Goal: Find specific page/section

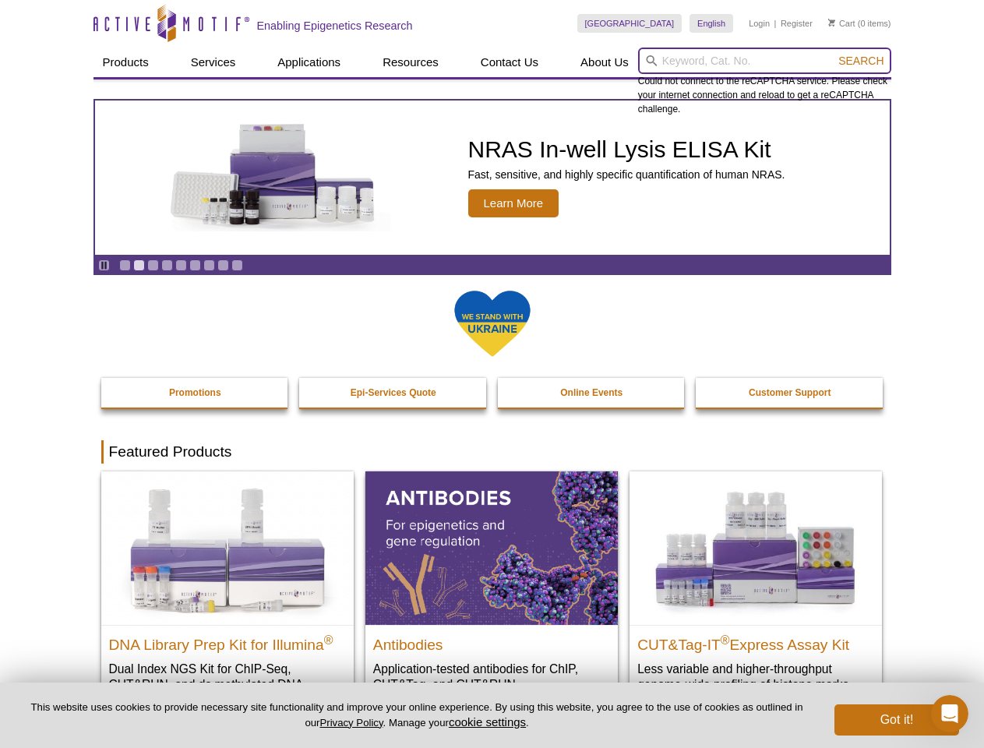
click at [765, 61] on input "search" at bounding box center [764, 61] width 253 height 26
click at [861, 61] on span "Search" at bounding box center [861, 61] width 45 height 12
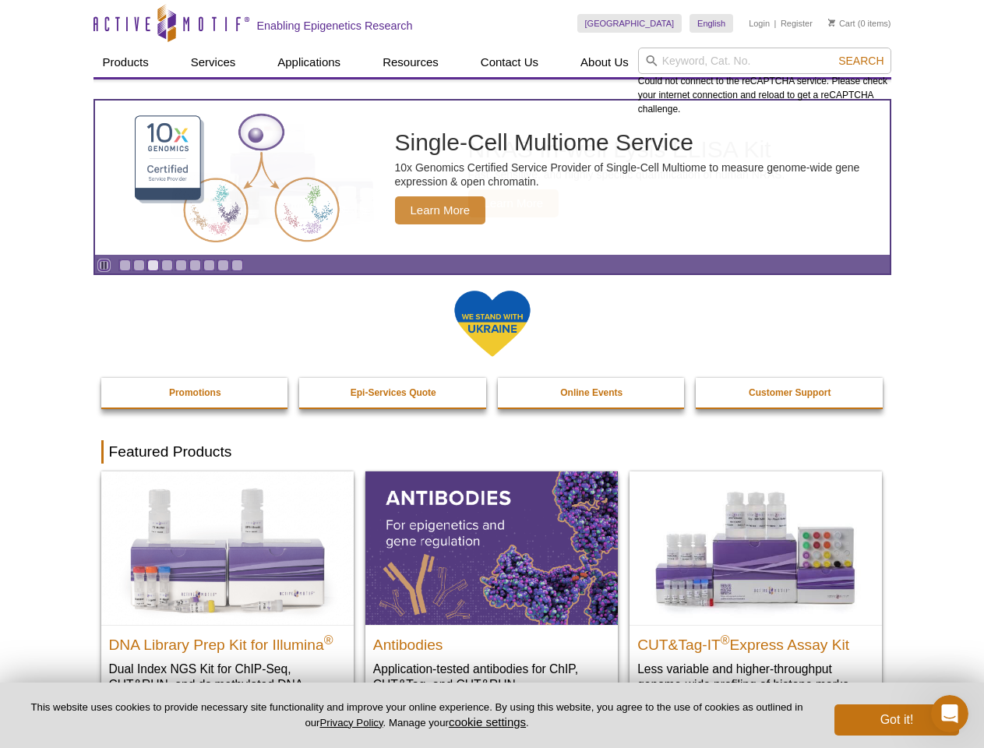
click at [104, 265] on icon "Pause" at bounding box center [104, 265] width 10 height 10
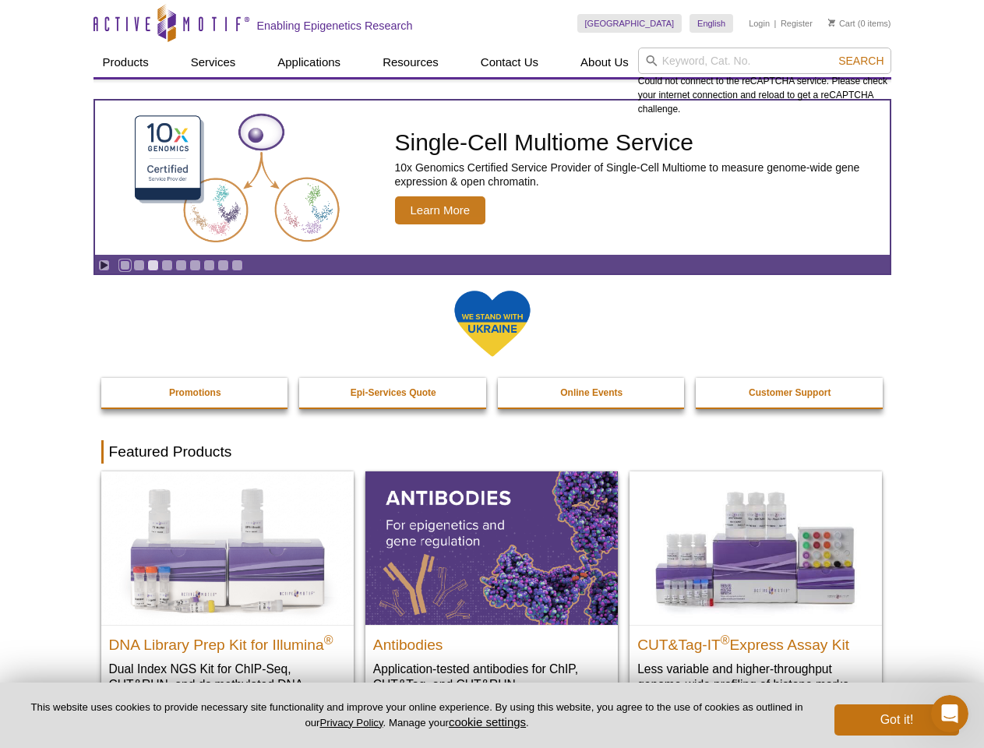
click at [125, 265] on link "Go to slide 1" at bounding box center [125, 266] width 12 height 12
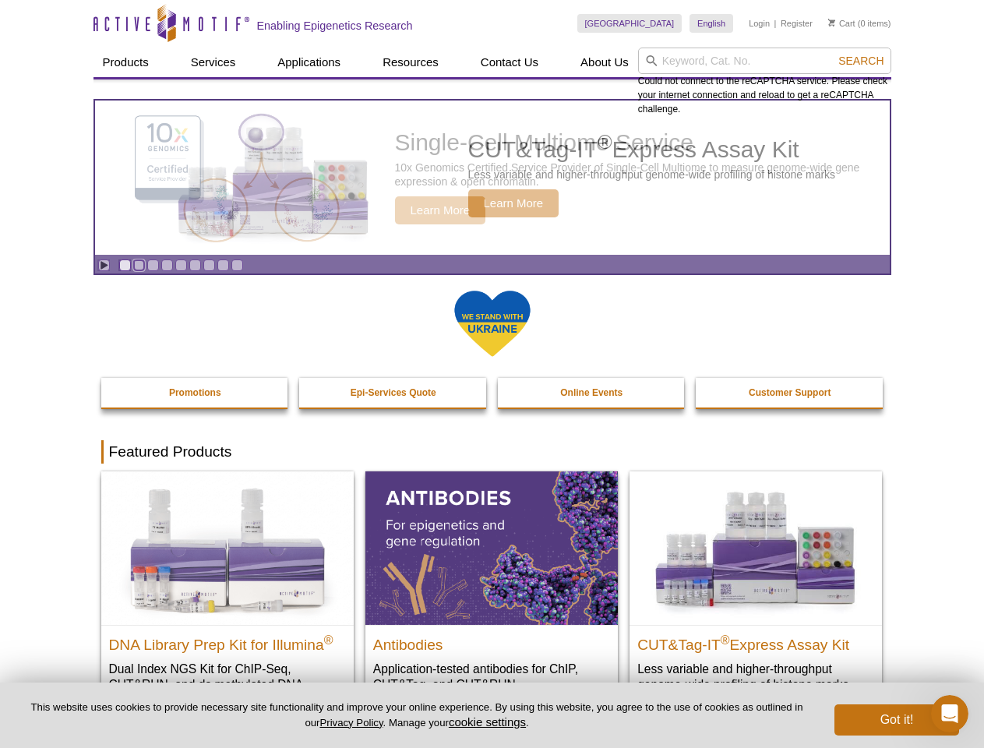
click at [139, 265] on link "Go to slide 2" at bounding box center [139, 266] width 12 height 12
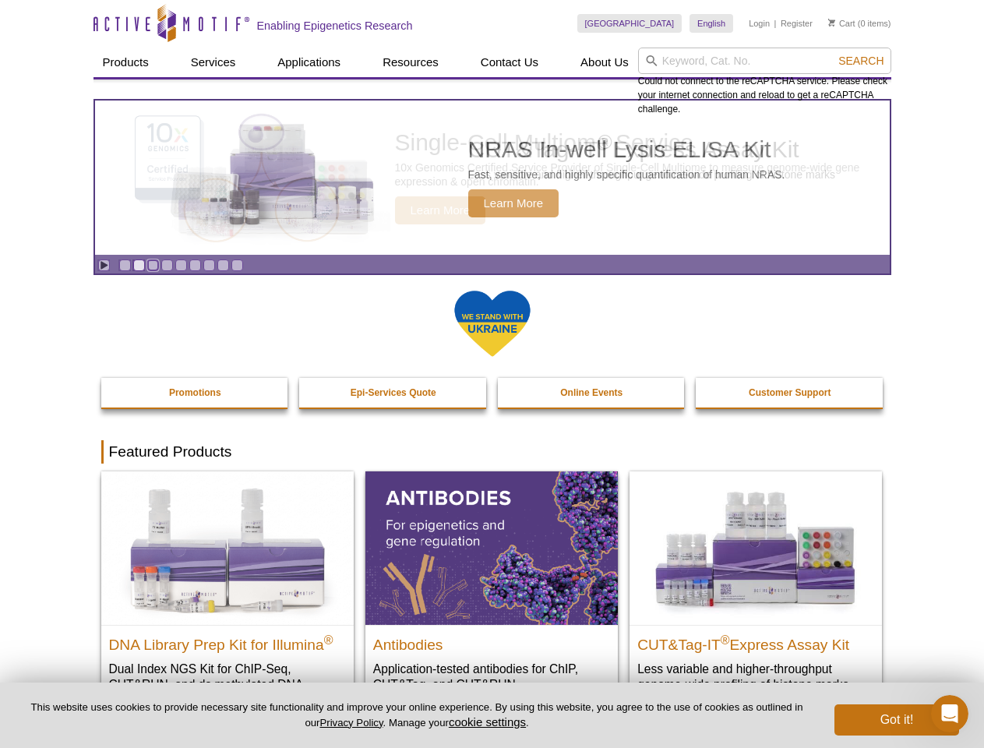
click at [153, 265] on link "Go to slide 3" at bounding box center [153, 266] width 12 height 12
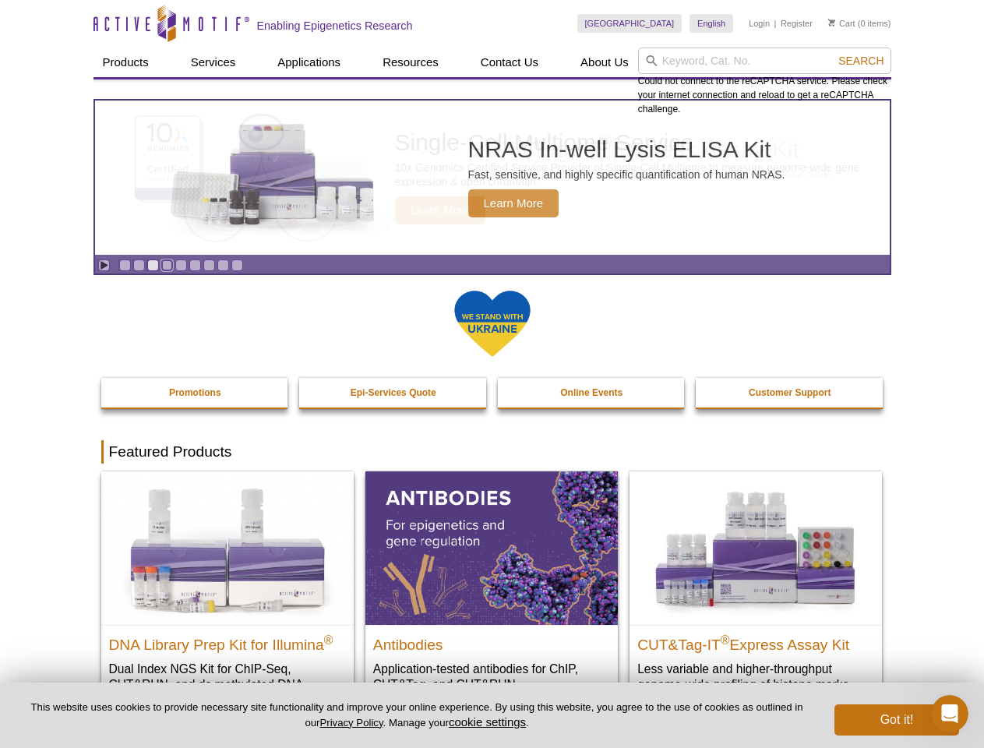
click at [167, 265] on link "Go to slide 4" at bounding box center [167, 266] width 12 height 12
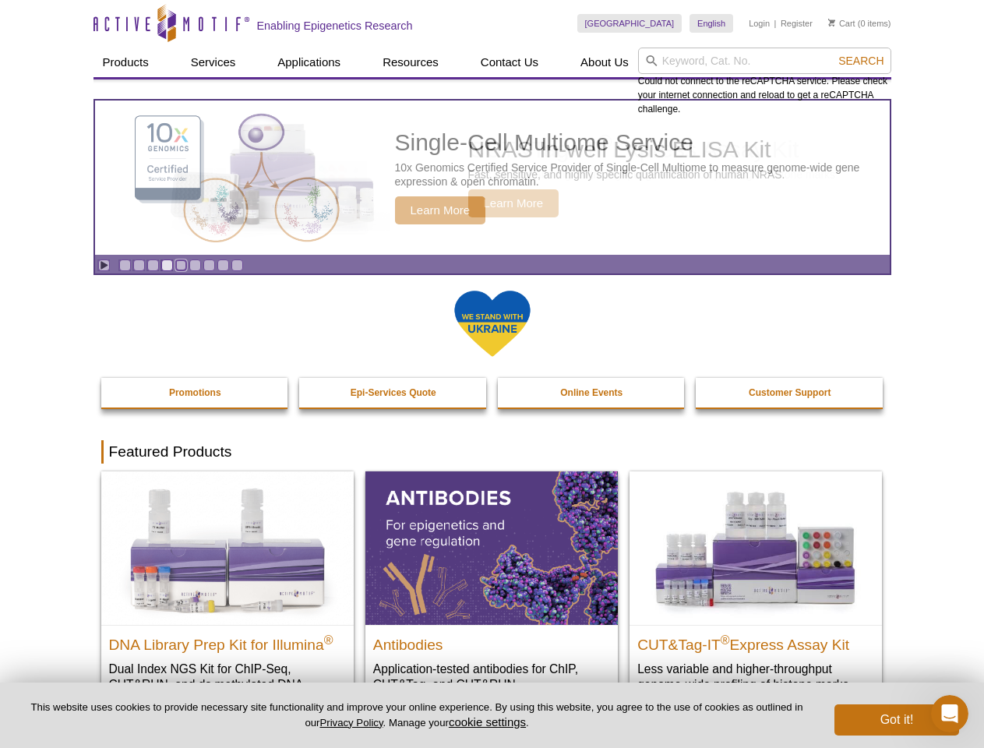
click at [181, 265] on link "Go to slide 5" at bounding box center [181, 266] width 12 height 12
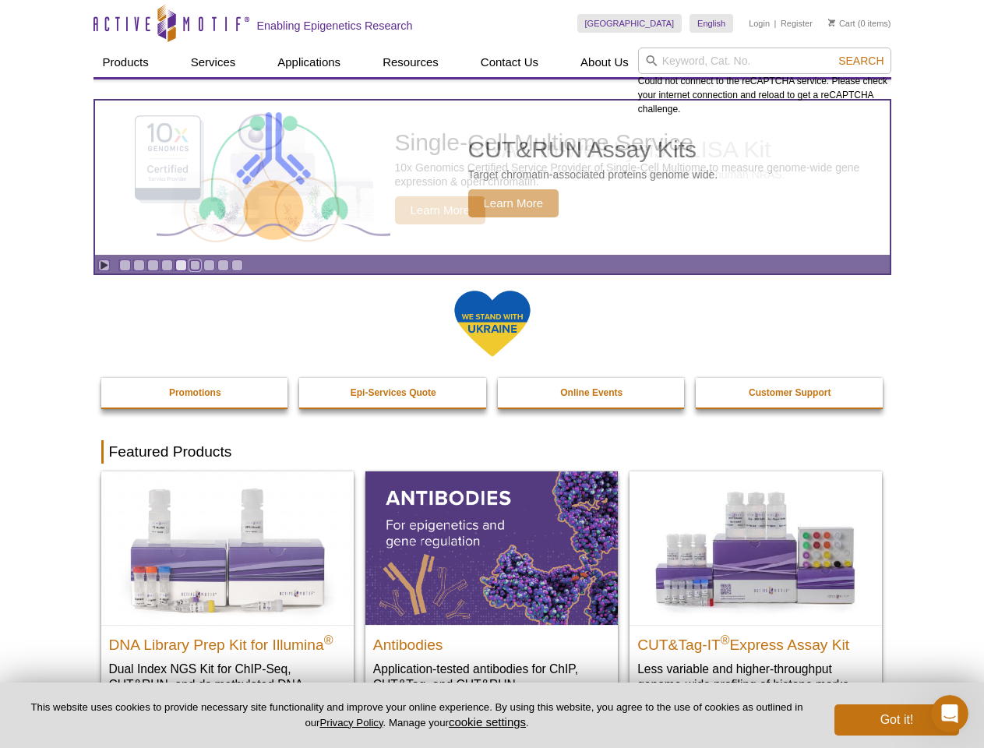
click at [195, 265] on link "Go to slide 6" at bounding box center [195, 266] width 12 height 12
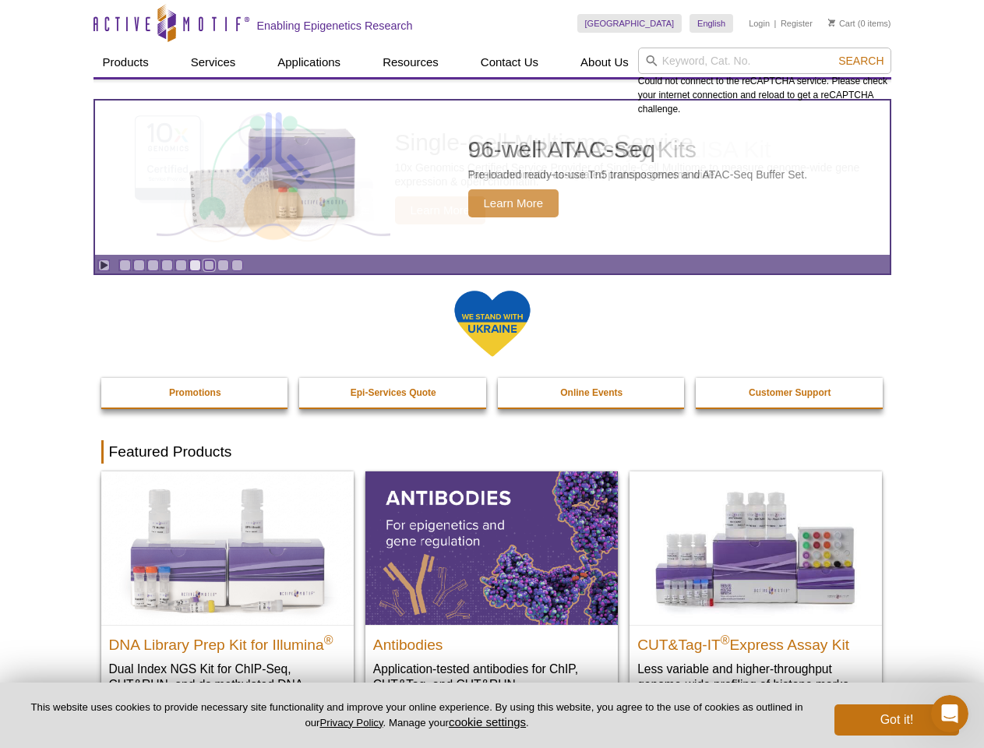
click at [209, 265] on link "Go to slide 7" at bounding box center [209, 266] width 12 height 12
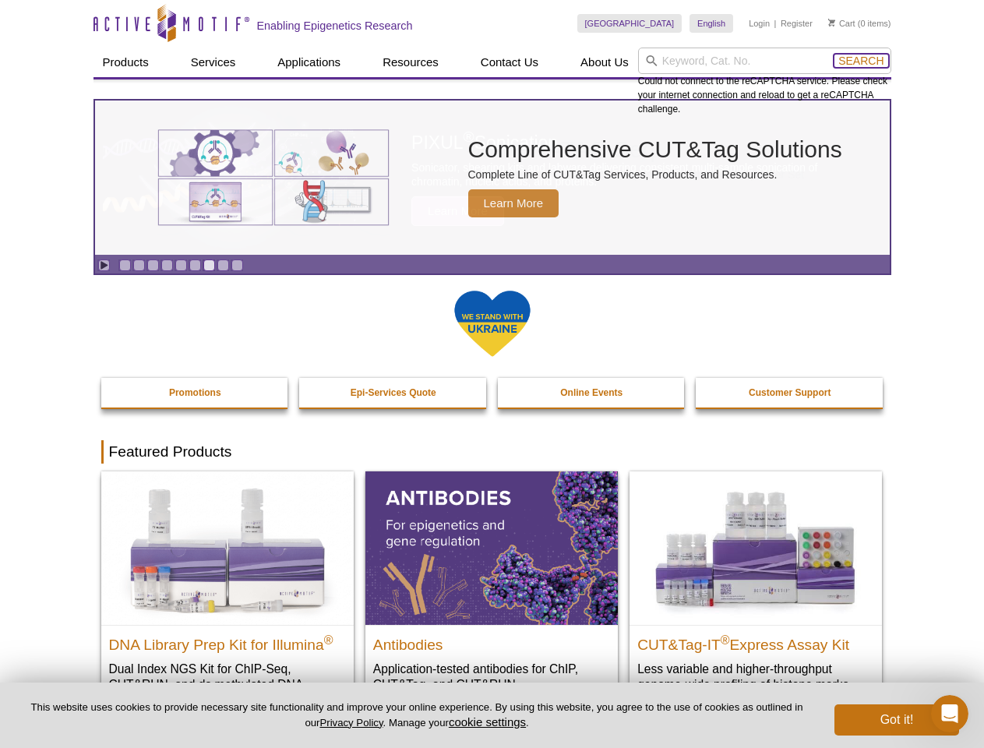
click at [861, 61] on span "Search" at bounding box center [861, 61] width 45 height 12
